Goal: Information Seeking & Learning: Learn about a topic

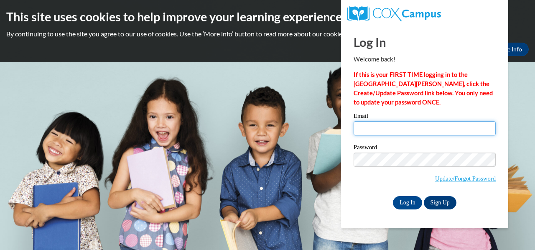
type input "dddaniels30@yahoo.com"
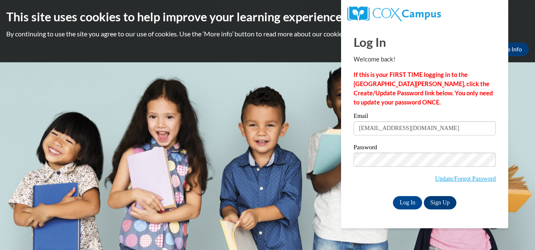
click at [446, 139] on div "Email dddaniels30@yahoo.com" at bounding box center [425, 127] width 142 height 29
click at [411, 201] on input "Log In" at bounding box center [407, 202] width 29 height 13
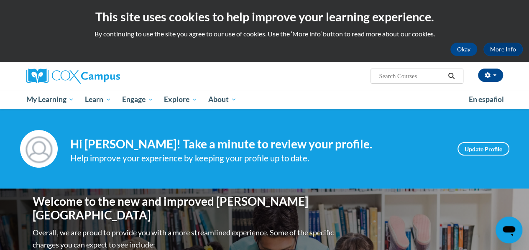
click at [523, 94] on div "deborah daniels (Africa/Nairobi UTC+03:00) My Profile Inbox My Transcripts Log …" at bounding box center [264, 85] width 529 height 47
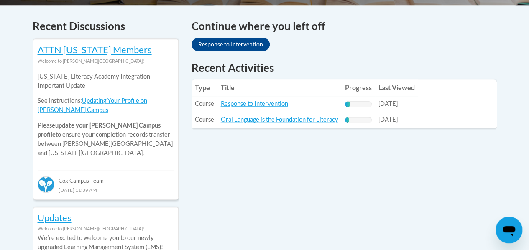
scroll to position [352, 0]
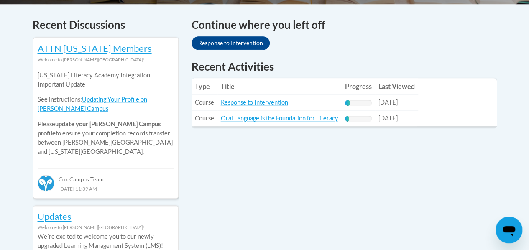
click at [259, 106] on td "Title: Response to Intervention" at bounding box center [279, 103] width 124 height 16
click at [257, 101] on link "Response to Intervention" at bounding box center [254, 102] width 67 height 7
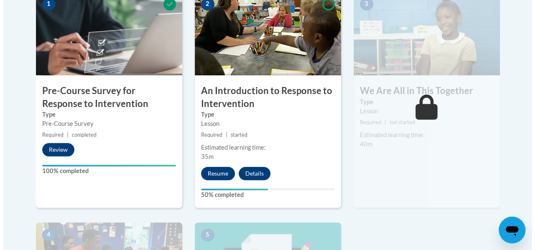
scroll to position [288, 0]
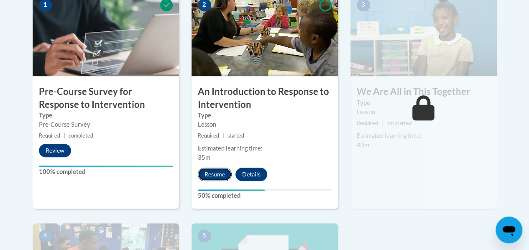
click at [211, 171] on button "Resume" at bounding box center [215, 174] width 34 height 13
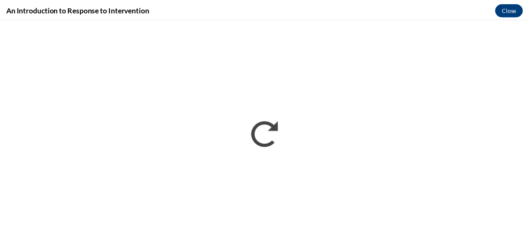
scroll to position [0, 0]
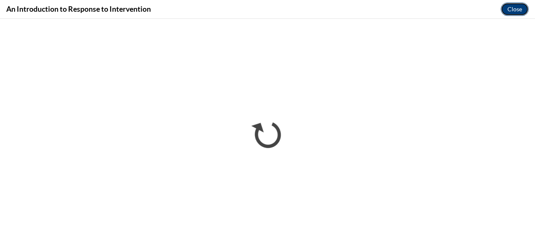
click at [516, 12] on button "Close" at bounding box center [515, 9] width 28 height 13
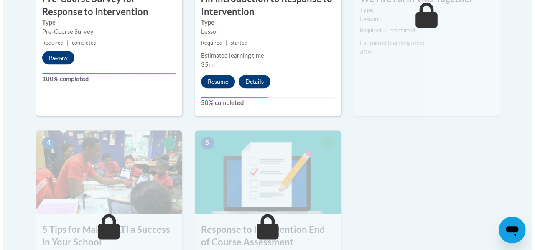
scroll to position [378, 0]
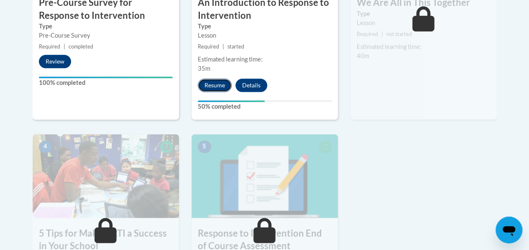
click at [209, 86] on button "Resume" at bounding box center [215, 85] width 34 height 13
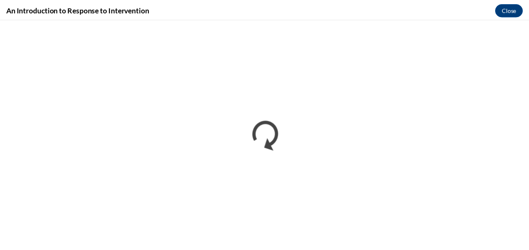
scroll to position [0, 0]
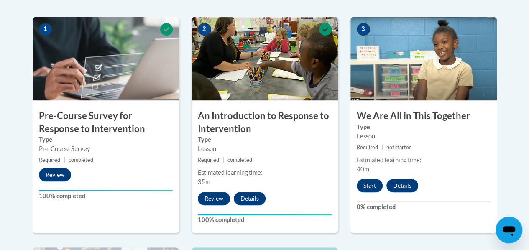
drag, startPoint x: 528, startPoint y: 118, endPoint x: 534, endPoint y: 197, distance: 78.8
